Goal: Task Accomplishment & Management: Use online tool/utility

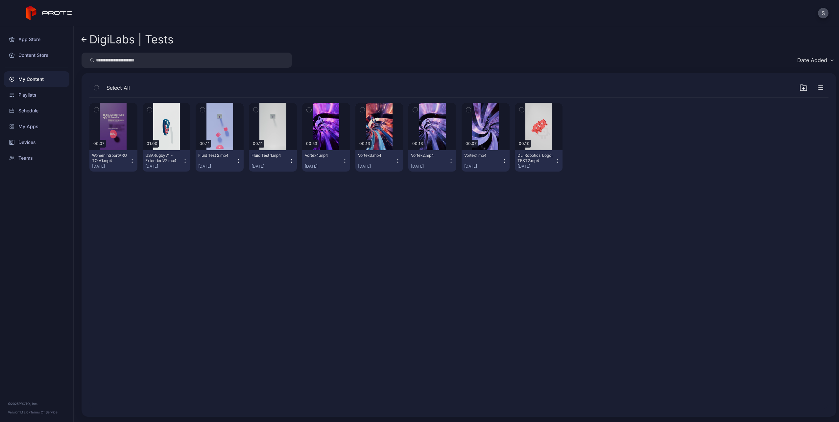
click at [85, 42] on icon at bounding box center [84, 40] width 5 height 6
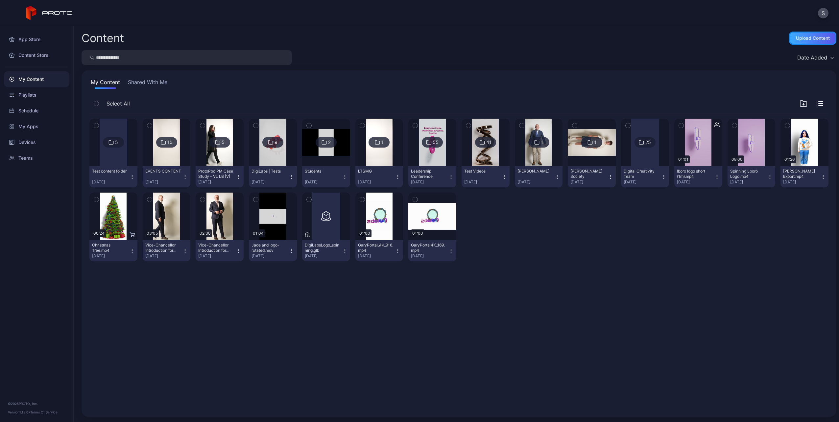
click at [796, 39] on div "Upload Content" at bounding box center [813, 38] width 34 height 5
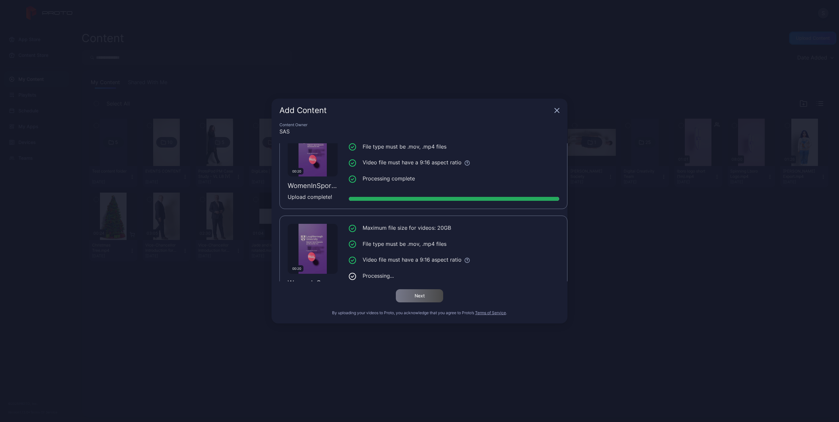
scroll to position [50, 0]
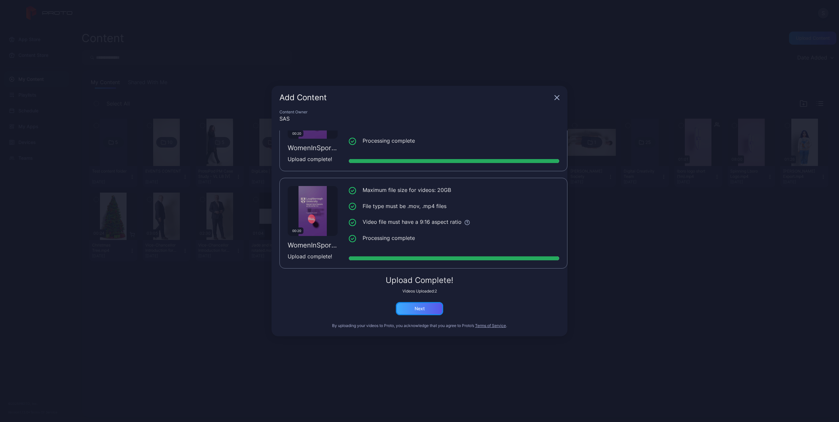
click at [418, 309] on div "Next" at bounding box center [420, 308] width 10 height 5
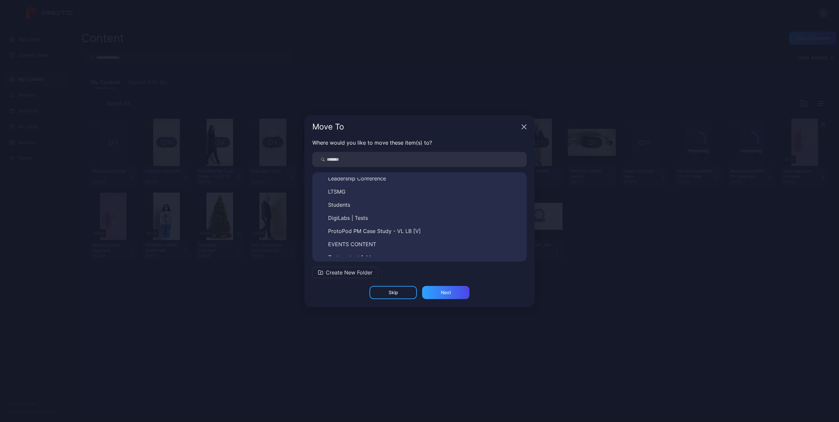
scroll to position [76, 0]
click at [366, 240] on span "EVENTS CONTENT" at bounding box center [352, 238] width 48 height 8
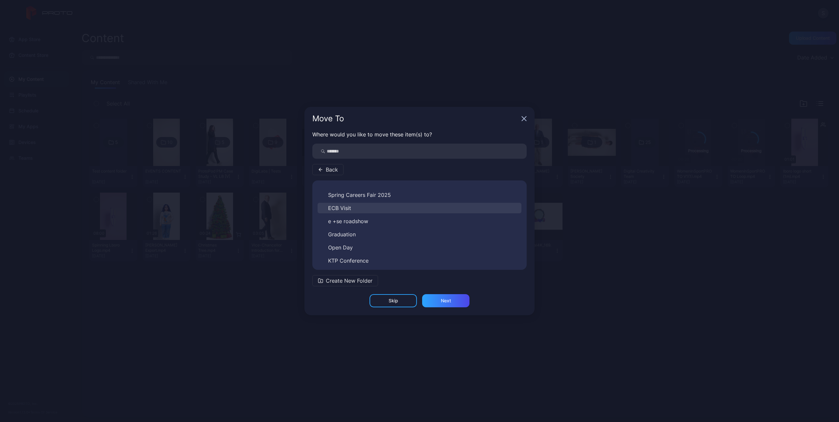
scroll to position [37, 0]
click at [369, 258] on button "Women in Sport" at bounding box center [420, 259] width 204 height 11
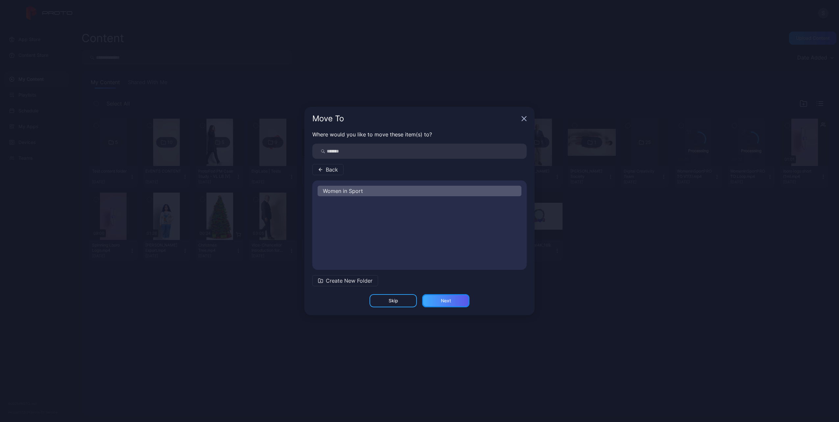
click at [458, 305] on div "Next" at bounding box center [445, 300] width 47 height 13
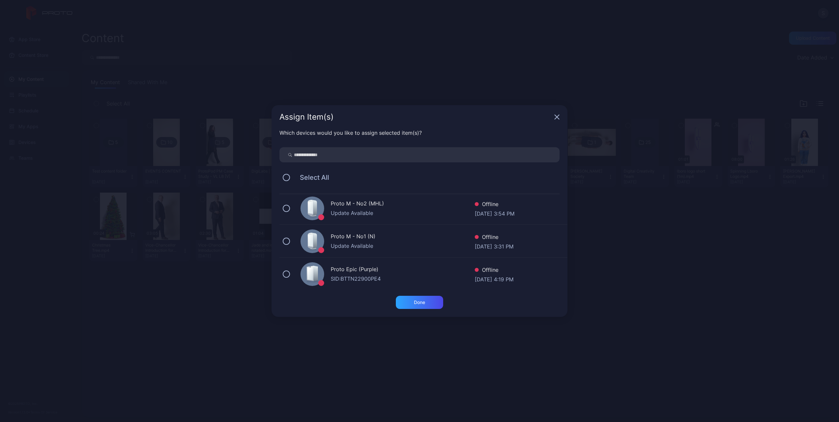
scroll to position [38, 0]
click at [425, 303] on div "Done" at bounding box center [419, 302] width 11 height 5
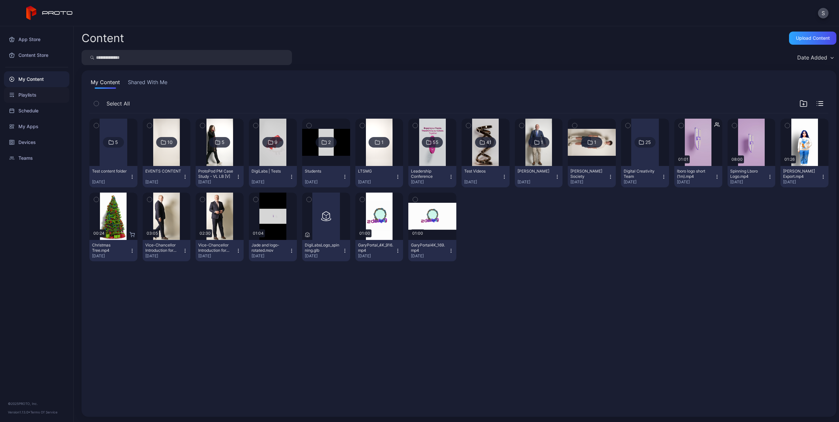
click at [28, 99] on div "Playlists" at bounding box center [36, 95] width 65 height 16
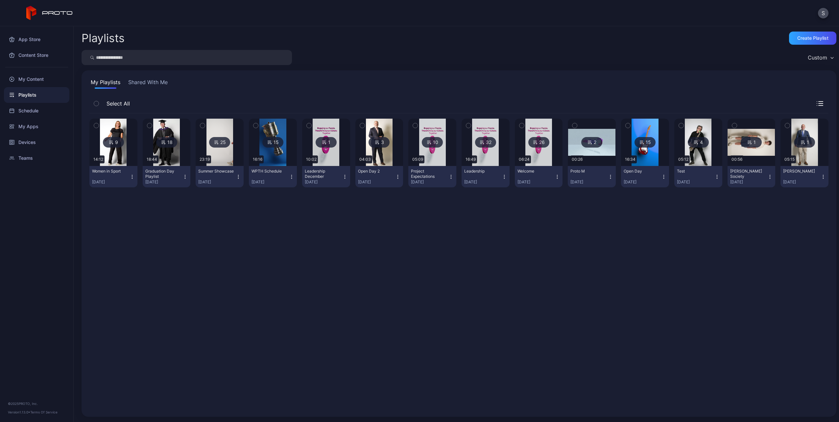
click at [111, 157] on img at bounding box center [113, 142] width 27 height 47
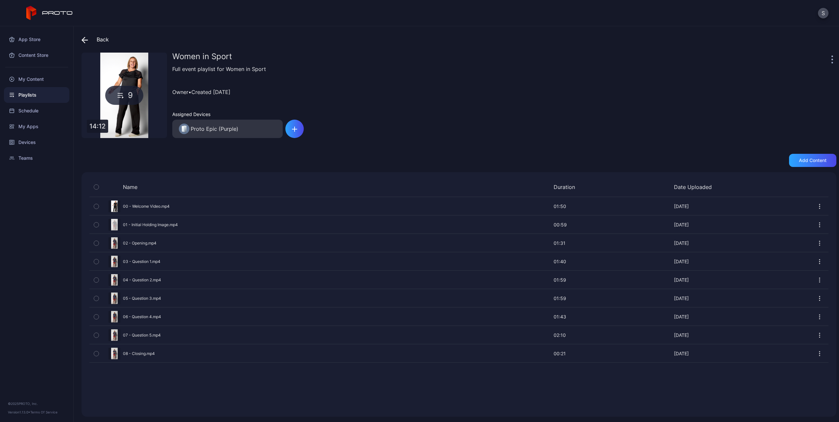
click at [119, 225] on div "Preview" at bounding box center [458, 224] width 739 height 17
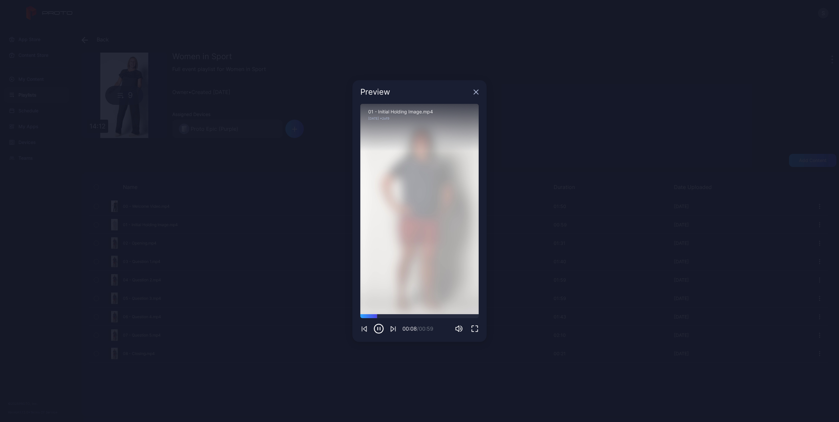
click at [392, 329] on icon "button" at bounding box center [393, 329] width 8 height 8
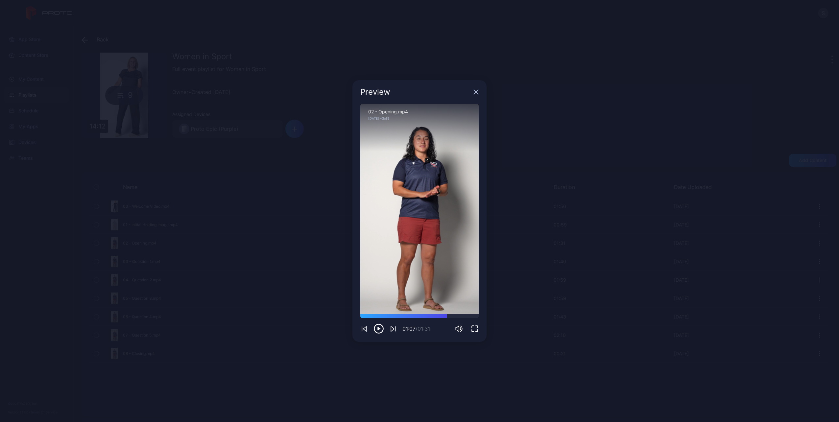
drag, startPoint x: 385, startPoint y: 316, endPoint x: 447, endPoint y: 313, distance: 62.2
click at [447, 313] on div "Sorry, your browser doesn‘t support embedded videos 01:07 / 01:31 02 - Opening.…" at bounding box center [420, 219] width 118 height 230
drag, startPoint x: 446, startPoint y: 316, endPoint x: 401, endPoint y: 321, distance: 45.4
click at [401, 321] on div "00:32 / 01:31" at bounding box center [420, 324] width 118 height 20
drag, startPoint x: 401, startPoint y: 317, endPoint x: 392, endPoint y: 319, distance: 8.7
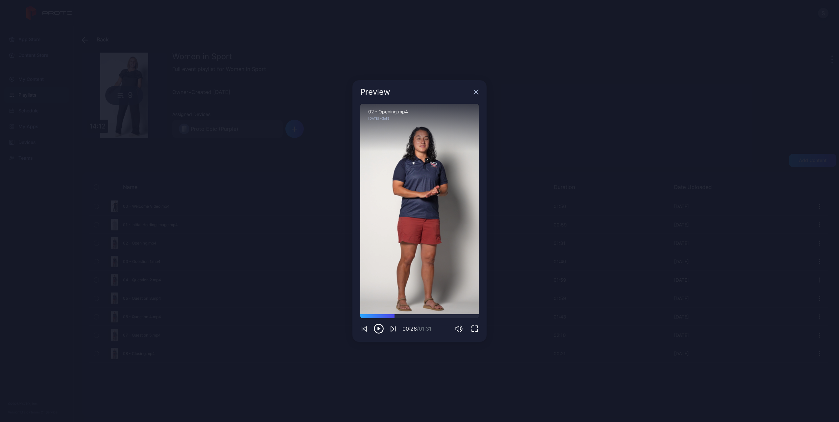
click at [392, 319] on div "00:26 / 01:31" at bounding box center [420, 324] width 118 height 20
click at [393, 328] on icon "button" at bounding box center [392, 329] width 3 height 5
click at [393, 318] on div "00:10 / 01:40" at bounding box center [420, 324] width 118 height 20
click at [394, 316] on div at bounding box center [420, 316] width 118 height 4
click at [405, 317] on div at bounding box center [420, 316] width 118 height 4
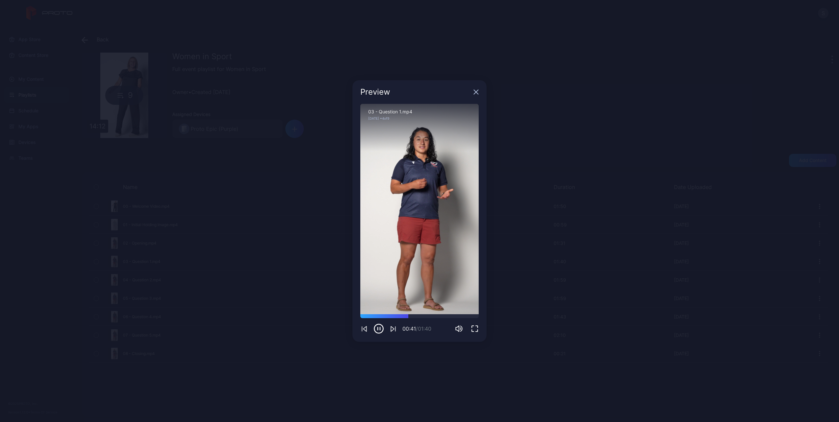
click at [393, 330] on icon "button" at bounding box center [393, 329] width 8 height 8
click at [478, 94] on icon "button" at bounding box center [476, 91] width 5 height 5
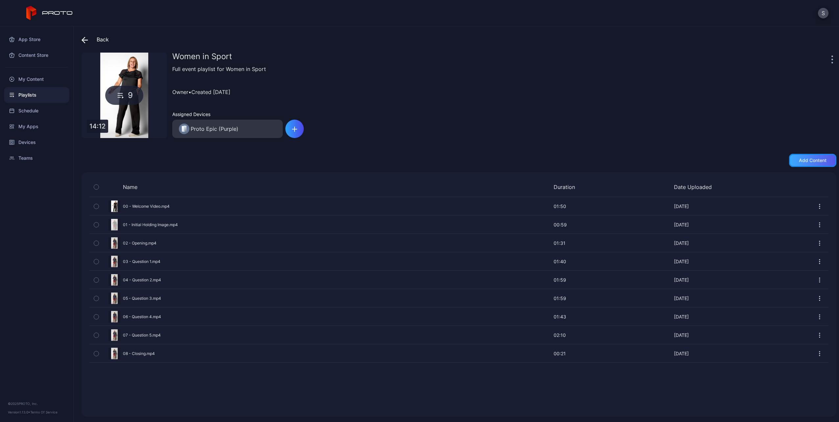
click at [821, 159] on div "Add content" at bounding box center [812, 160] width 47 height 13
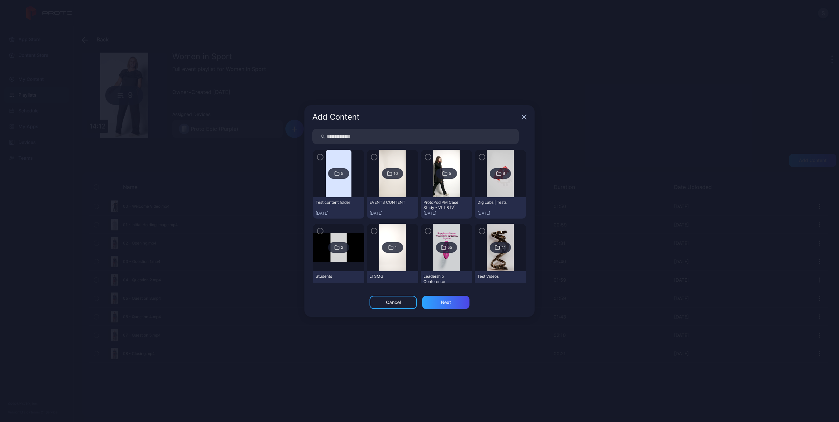
click at [391, 192] on img at bounding box center [392, 173] width 27 height 47
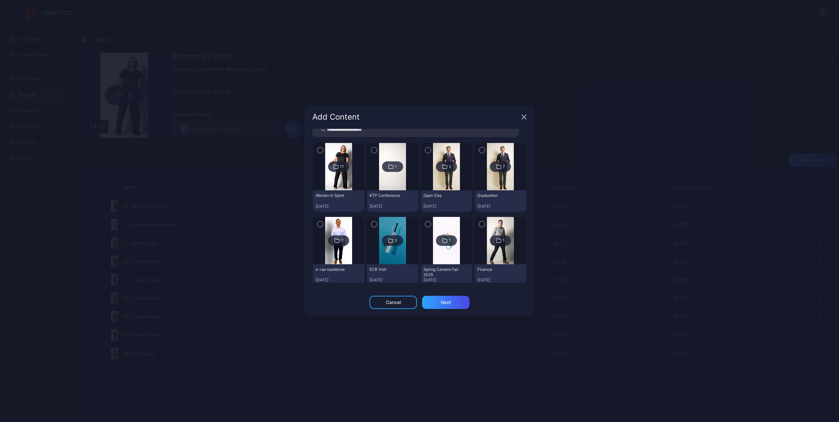
scroll to position [33, 0]
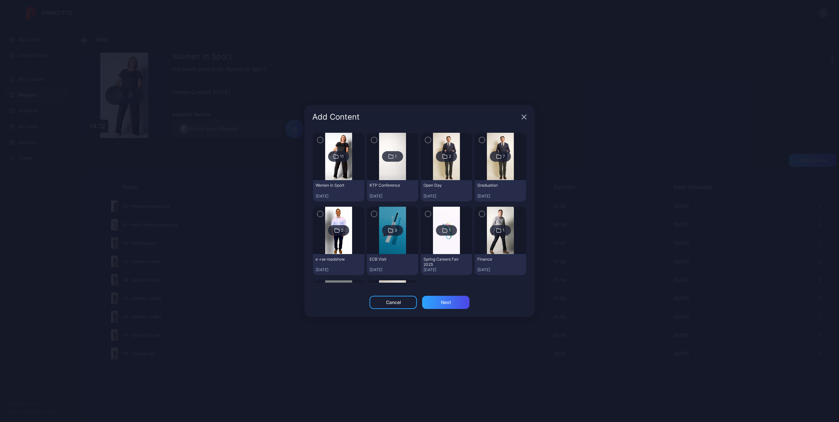
click at [346, 161] on img at bounding box center [338, 156] width 27 height 47
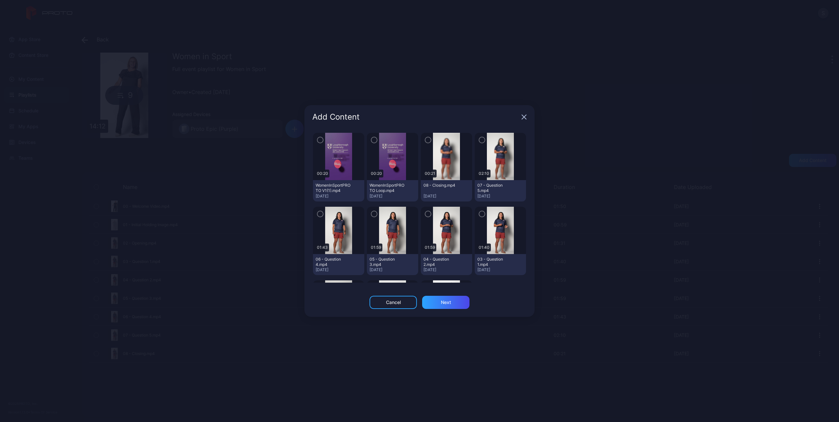
scroll to position [0, 0]
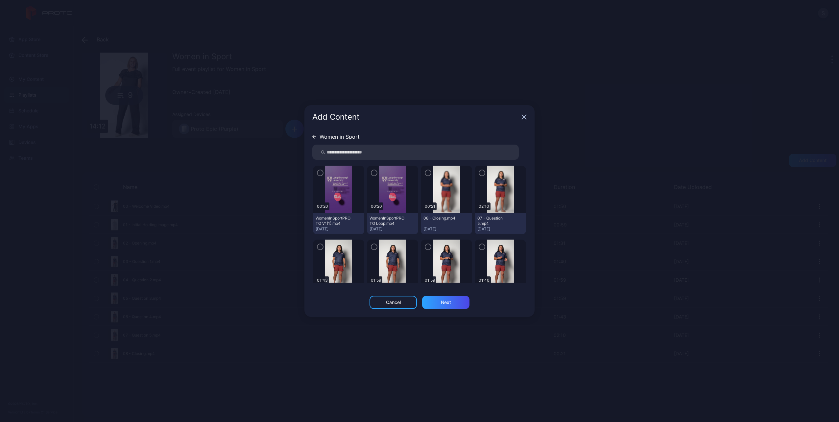
click at [526, 112] on div "Add Content" at bounding box center [420, 117] width 230 height 24
click at [525, 113] on div "Add Content" at bounding box center [420, 117] width 230 height 24
click at [521, 116] on div "Add Content" at bounding box center [420, 117] width 230 height 24
click at [523, 116] on icon "button" at bounding box center [524, 116] width 5 height 5
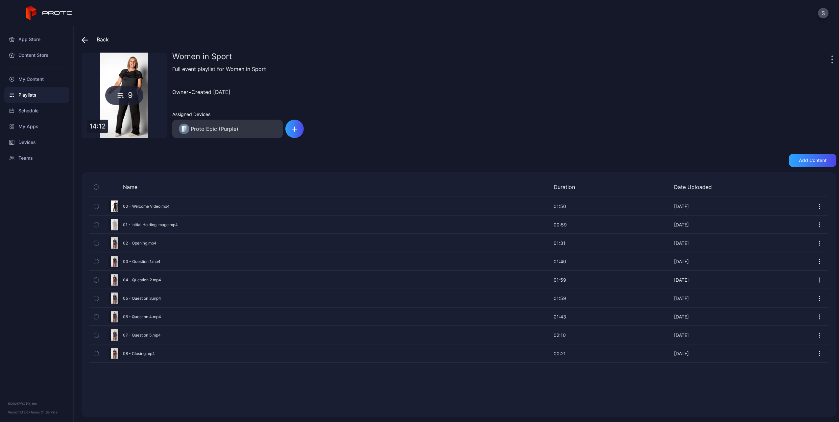
click at [126, 161] on div "Add content" at bounding box center [459, 160] width 755 height 13
